Goal: Information Seeking & Learning: Learn about a topic

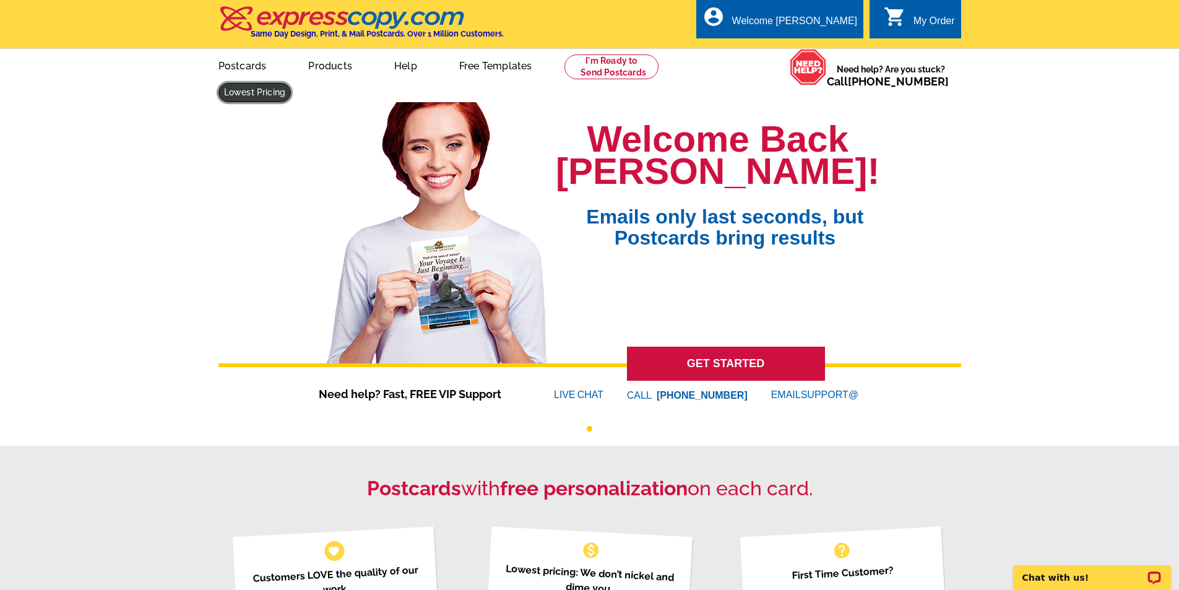
click at [291, 83] on link at bounding box center [254, 92] width 73 height 19
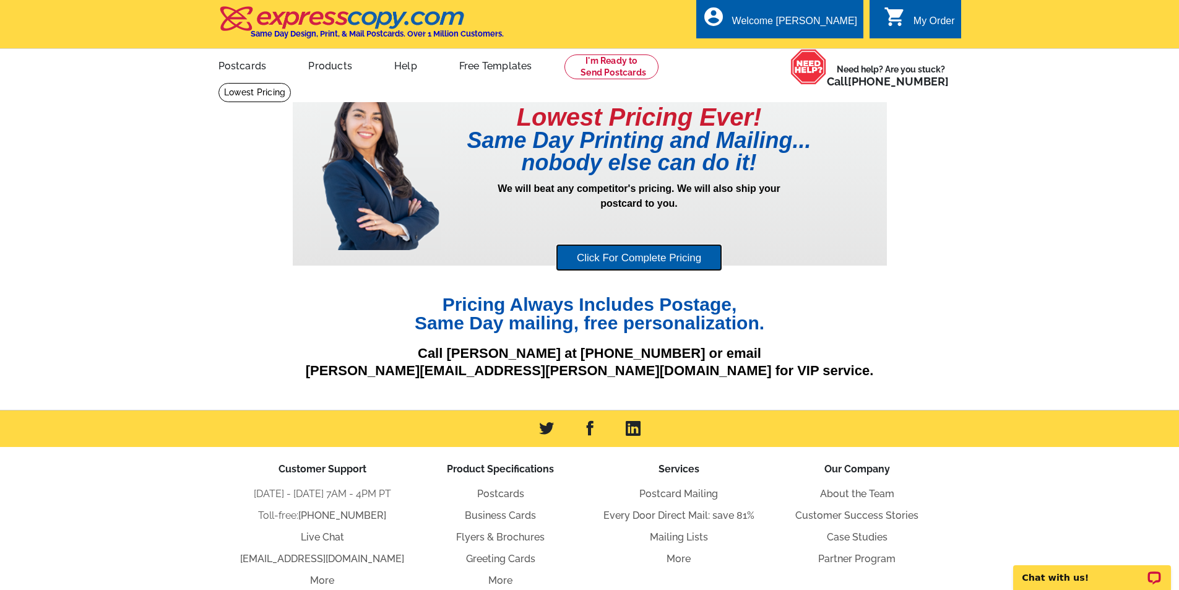
click at [667, 256] on link "Click For Complete Pricing" at bounding box center [639, 258] width 166 height 28
